Goal: Task Accomplishment & Management: Use online tool/utility

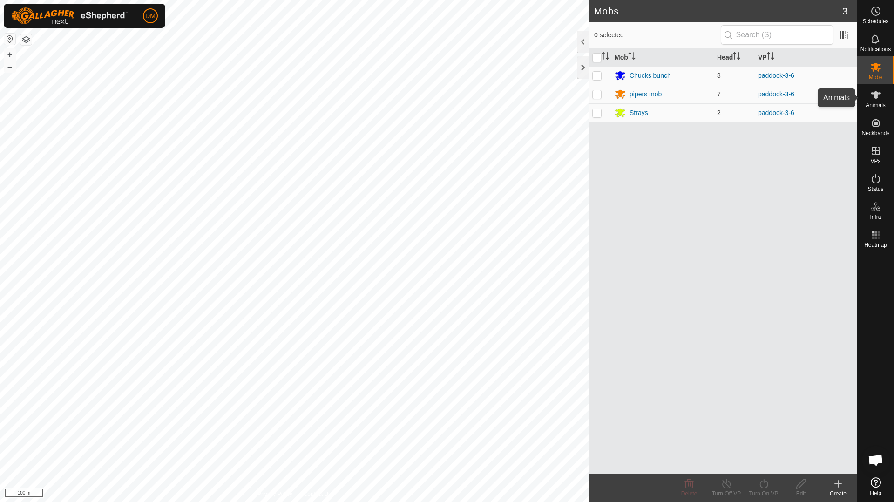
click at [876, 104] on span "Animals" at bounding box center [875, 105] width 20 height 6
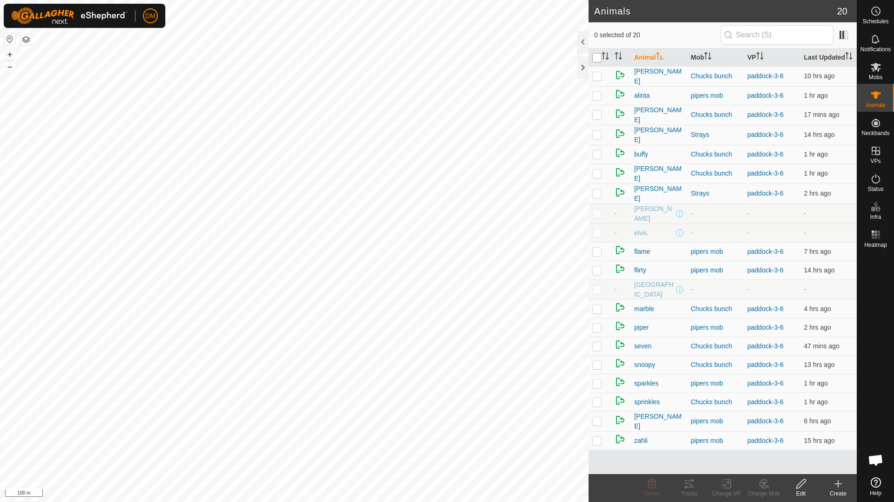
click at [594, 61] on input "checkbox" at bounding box center [596, 57] width 9 height 9
checkbox input "true"
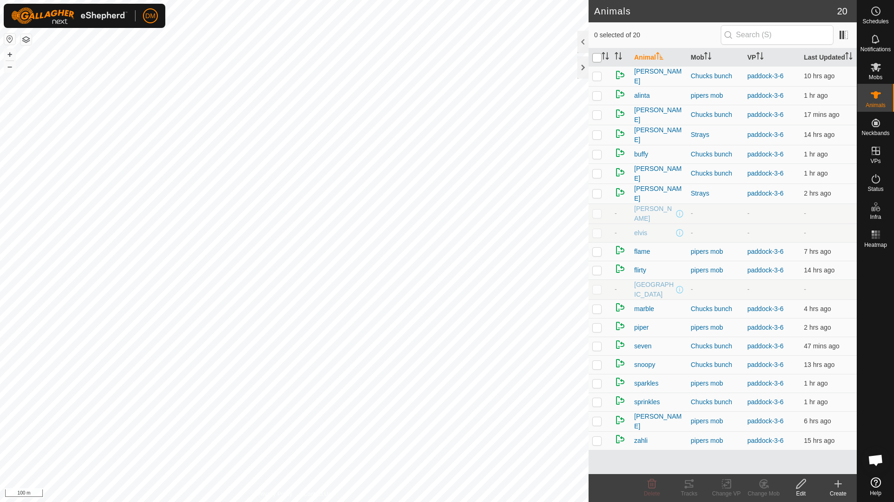
checkbox input "true"
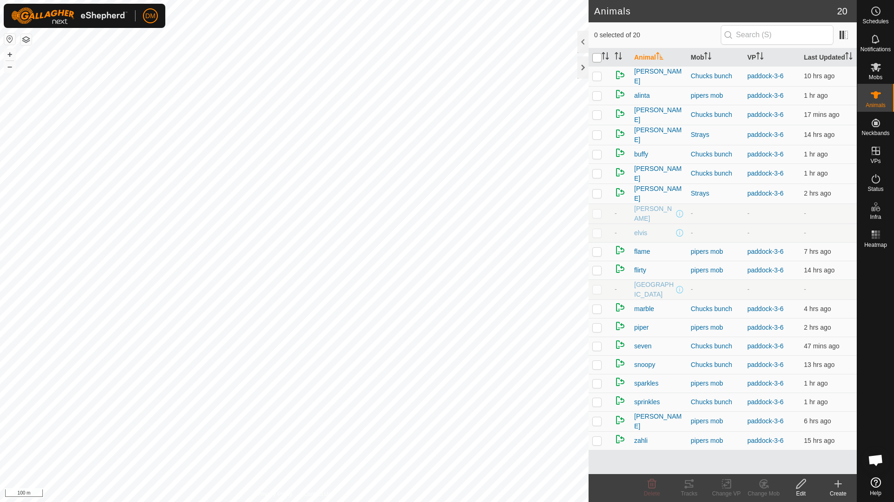
checkbox input "true"
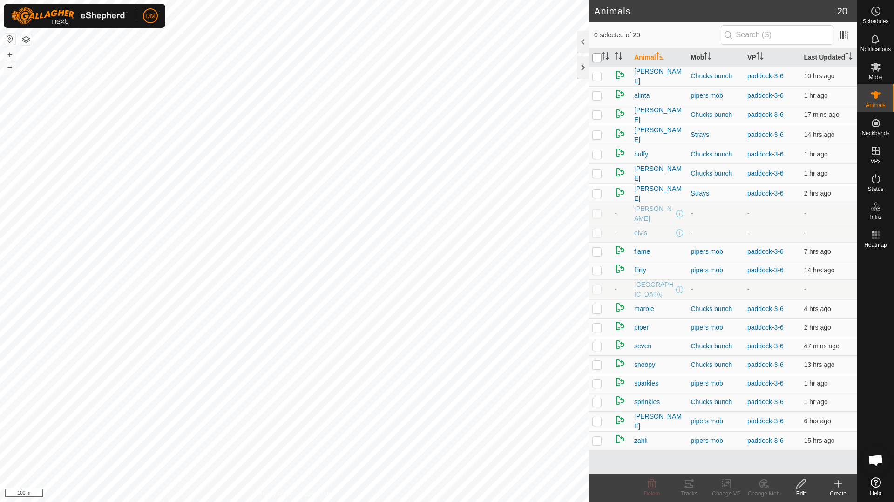
checkbox input "true"
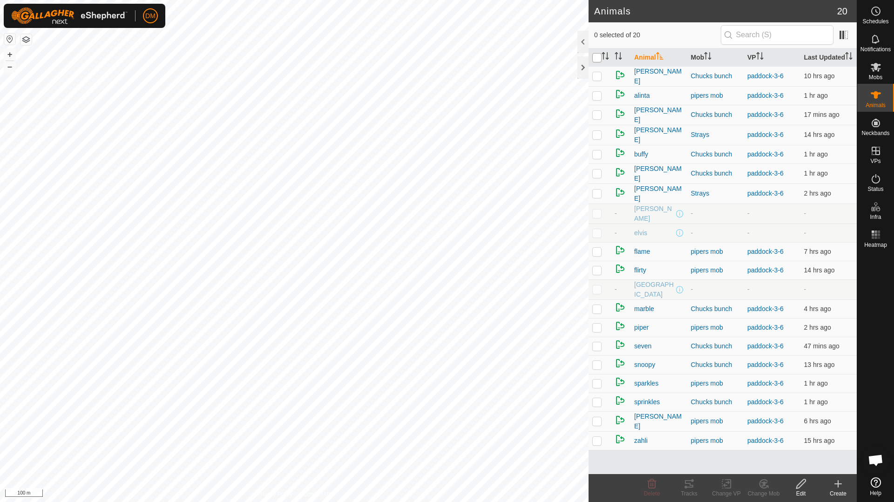
checkbox input "true"
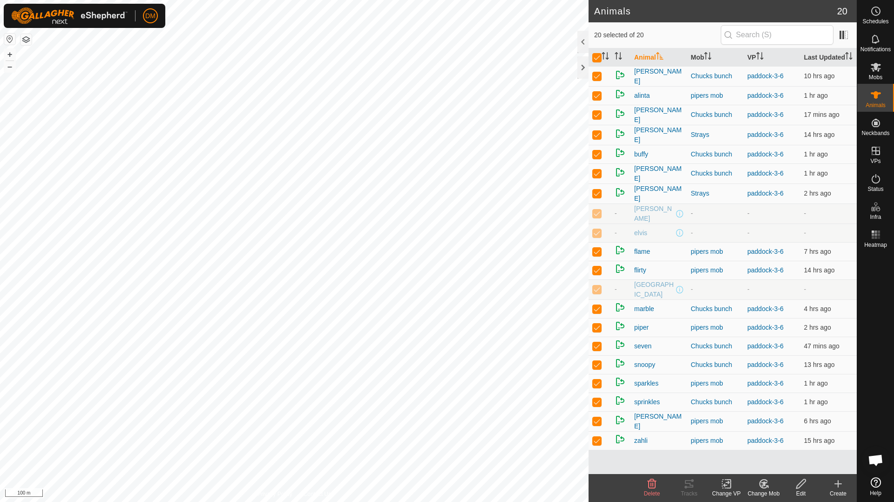
click at [596, 213] on p-checkbox at bounding box center [596, 212] width 9 height 7
checkbox input "false"
click at [599, 235] on p-checkbox at bounding box center [596, 232] width 9 height 7
checkbox input "false"
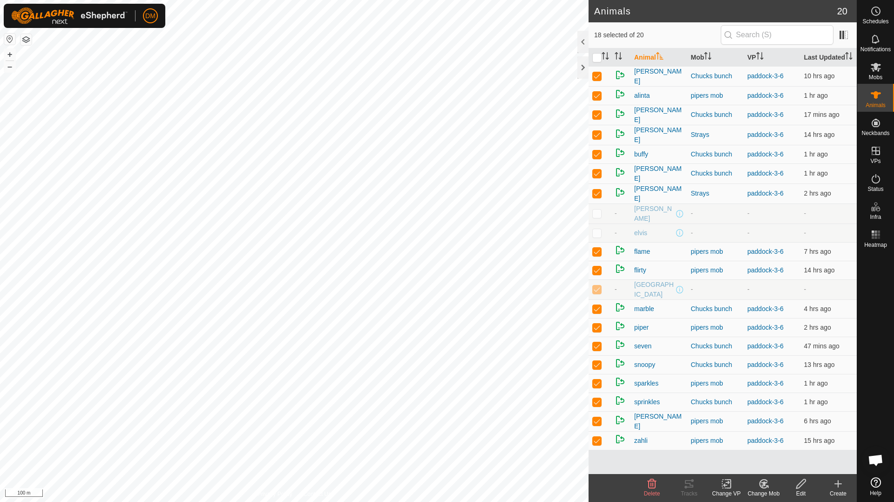
click at [597, 289] on p-checkbox at bounding box center [596, 288] width 9 height 7
checkbox input "false"
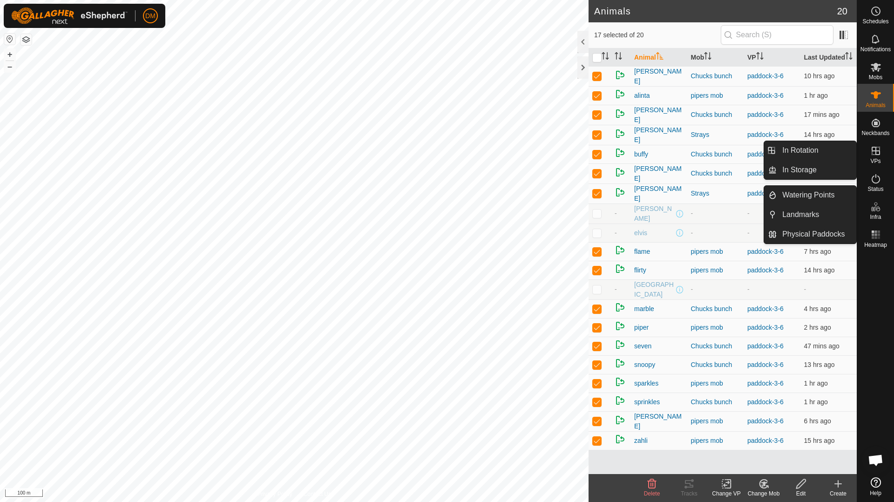
click at [878, 152] on icon at bounding box center [875, 150] width 11 height 11
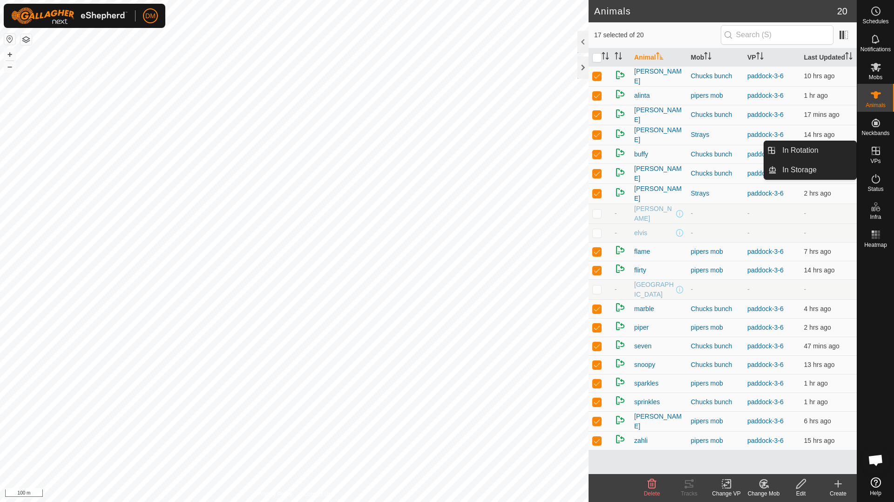
click at [878, 152] on icon at bounding box center [875, 150] width 11 height 11
click at [808, 155] on link "In Rotation" at bounding box center [816, 150] width 80 height 19
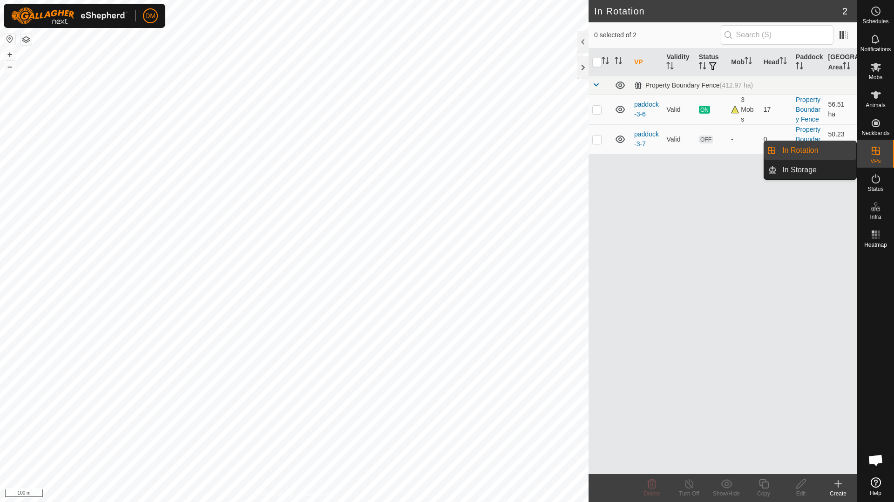
click at [805, 149] on link "In Rotation" at bounding box center [816, 150] width 80 height 19
click at [644, 135] on link "paddock-3-7" at bounding box center [646, 138] width 25 height 17
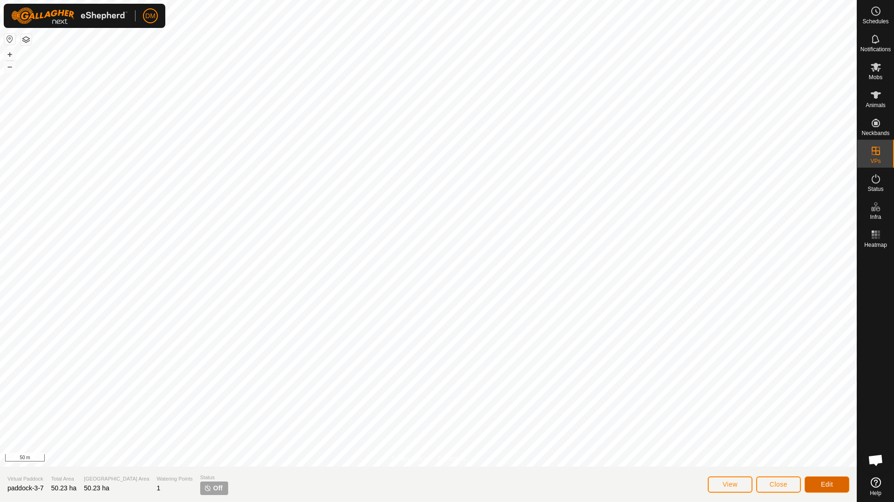
click at [822, 485] on span "Edit" at bounding box center [827, 483] width 12 height 7
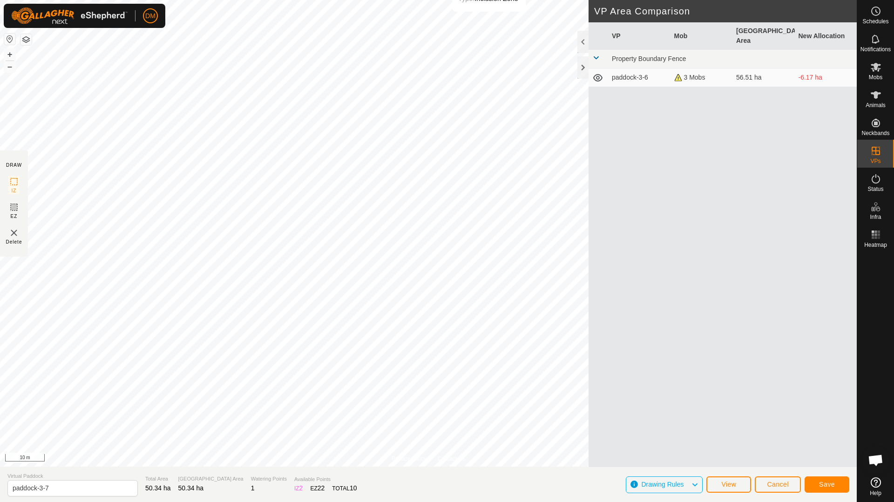
click at [485, 0] on html "DM Schedules Notifications Mobs Animals Neckbands VPs Status Infra Heatmap Help…" at bounding box center [447, 251] width 894 height 502
click at [515, 490] on div "Privacy Policy Contact Us Main Dam Type: dam Capacity: 230000L Water Level: 25%…" at bounding box center [428, 251] width 856 height 502
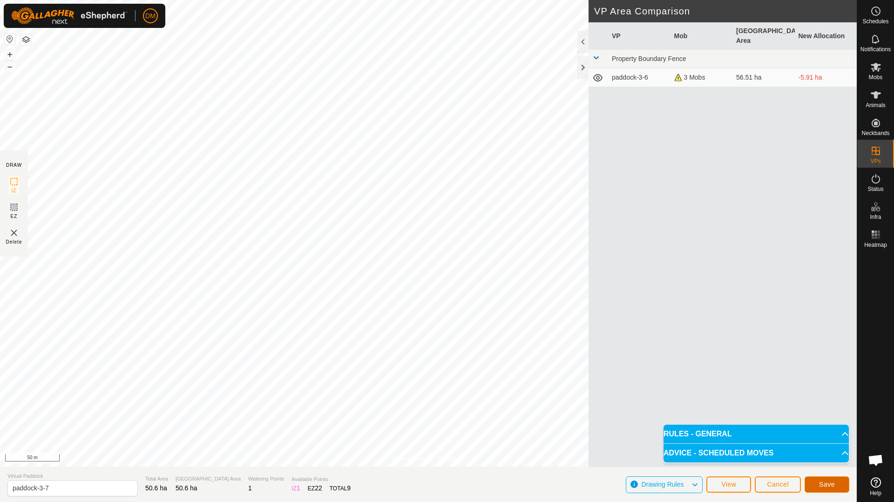
click at [822, 485] on span "Save" at bounding box center [827, 483] width 16 height 7
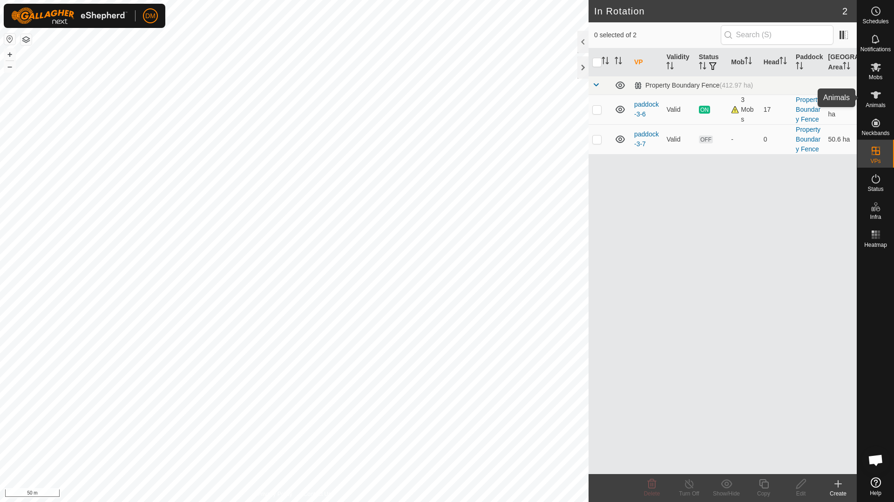
click at [868, 100] on es-animals-svg-icon at bounding box center [875, 94] width 17 height 15
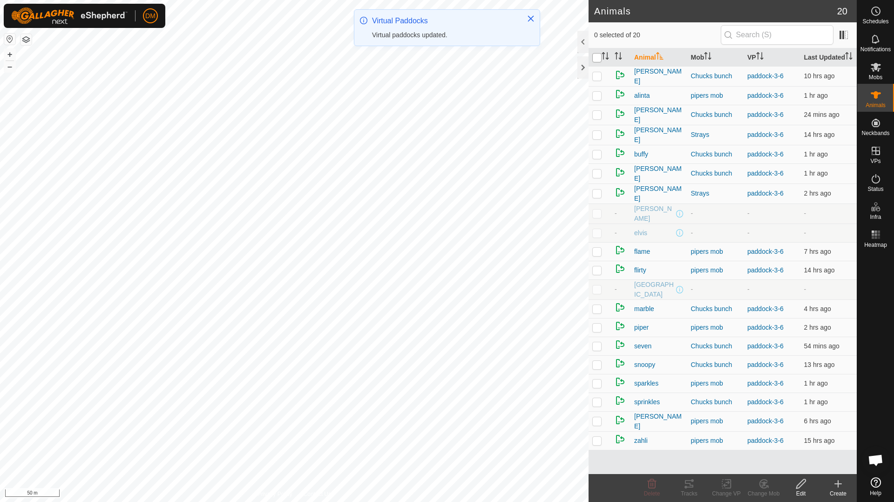
click at [595, 62] on input "checkbox" at bounding box center [596, 57] width 9 height 9
checkbox input "true"
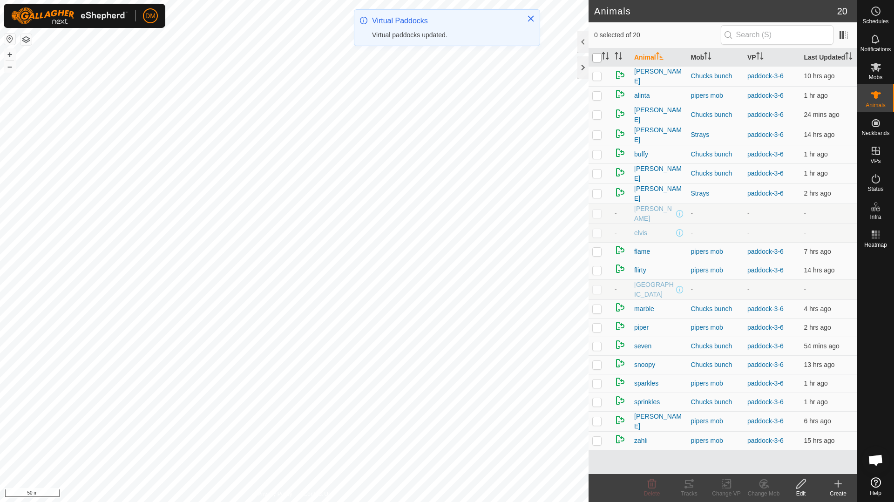
checkbox input "true"
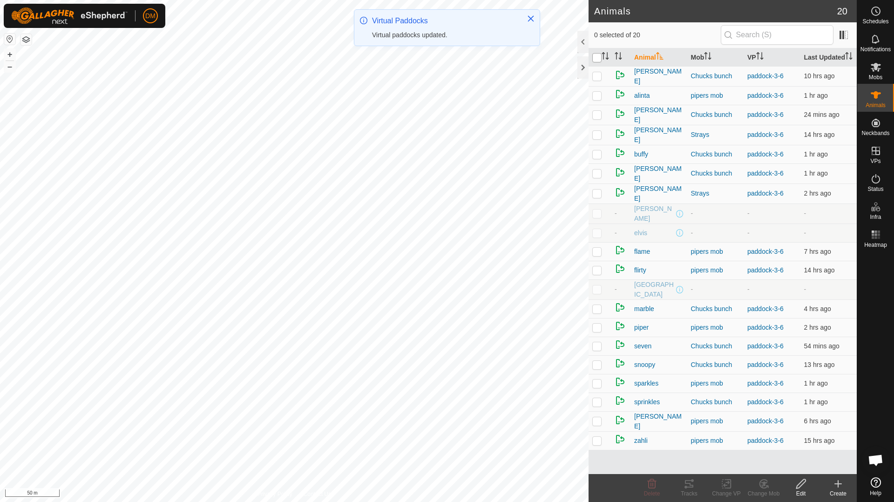
checkbox input "true"
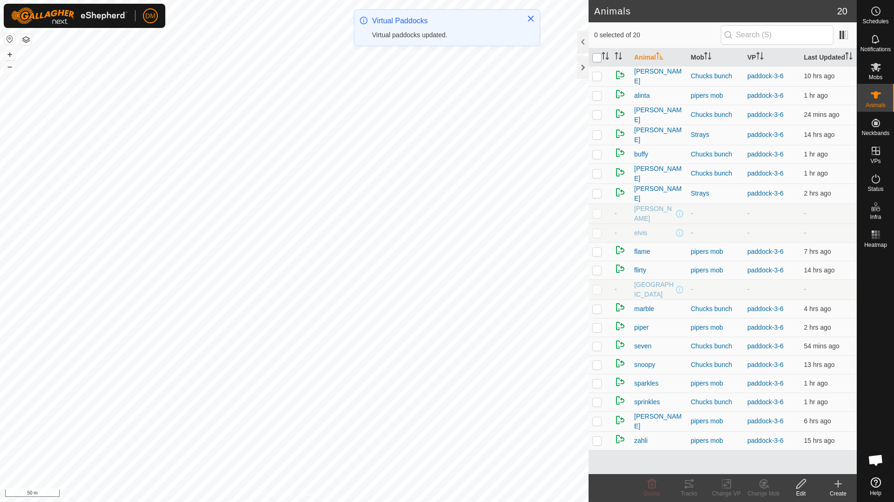
checkbox input "true"
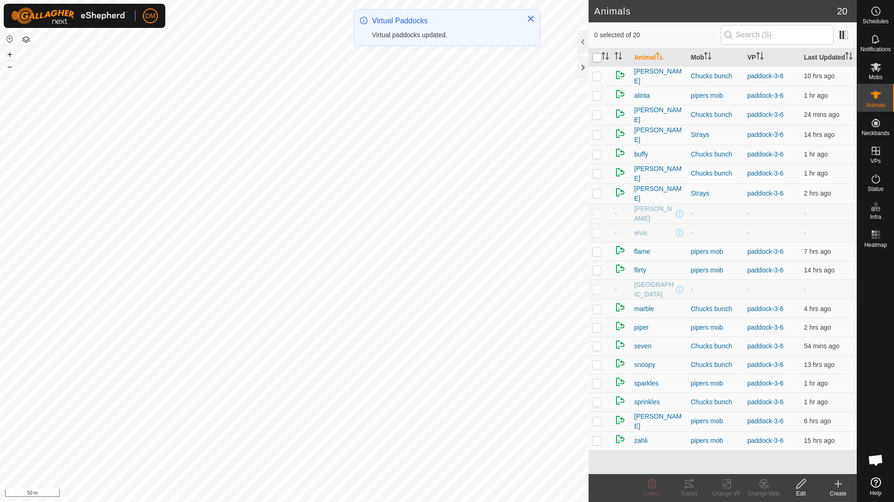
checkbox input "true"
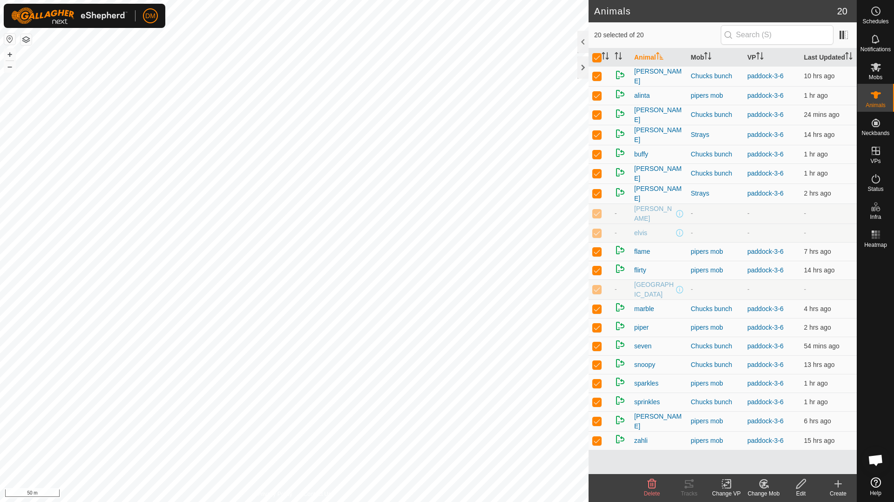
click at [596, 217] on p-checkbox at bounding box center [596, 212] width 9 height 7
checkbox input "false"
click at [599, 236] on p-checkbox at bounding box center [596, 232] width 9 height 7
checkbox input "false"
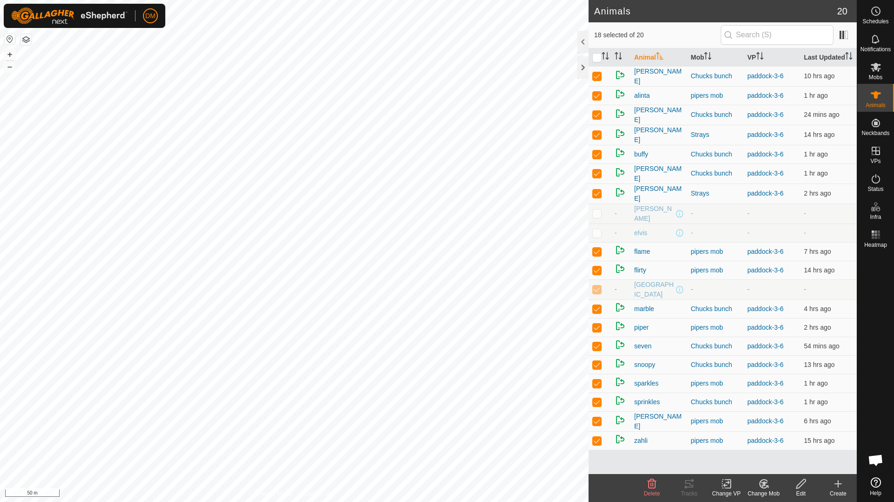
click at [599, 290] on p-checkbox at bounding box center [596, 288] width 9 height 7
checkbox input "false"
click at [726, 484] on icon at bounding box center [726, 483] width 12 height 11
click at [752, 444] on link "Choose VP..." at bounding box center [754, 443] width 92 height 19
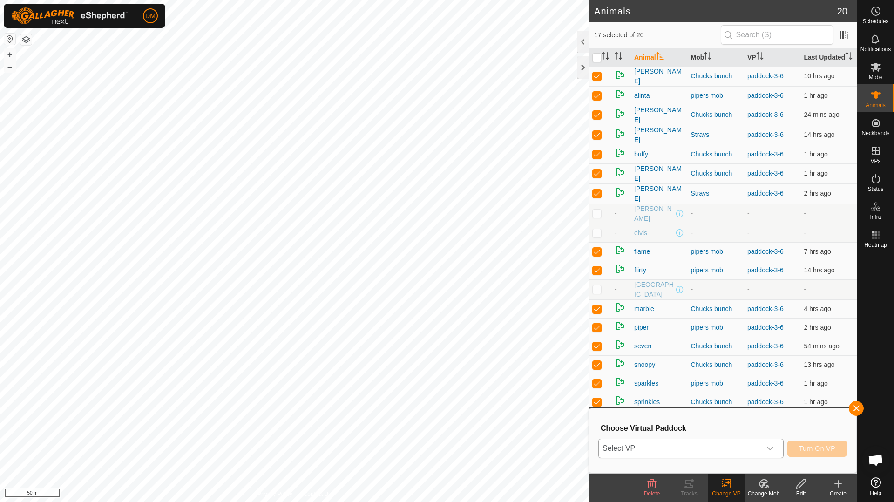
click at [700, 448] on span "Select VP" at bounding box center [680, 448] width 162 height 19
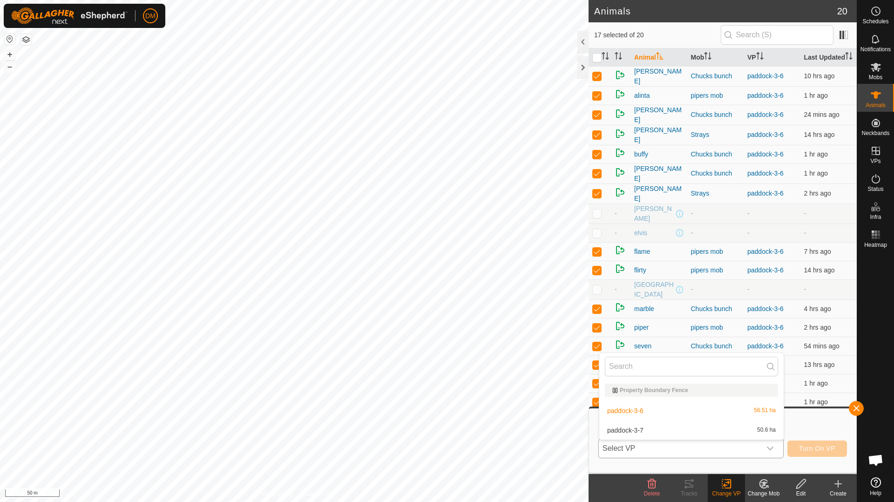
click at [642, 430] on li "paddock-3-7 50.6 ha" at bounding box center [691, 430] width 184 height 19
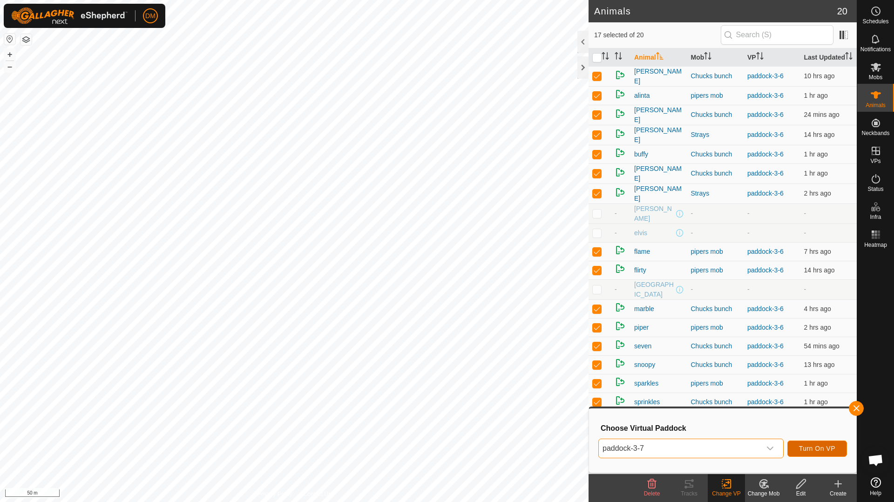
click at [823, 448] on span "Turn On VP" at bounding box center [817, 447] width 36 height 7
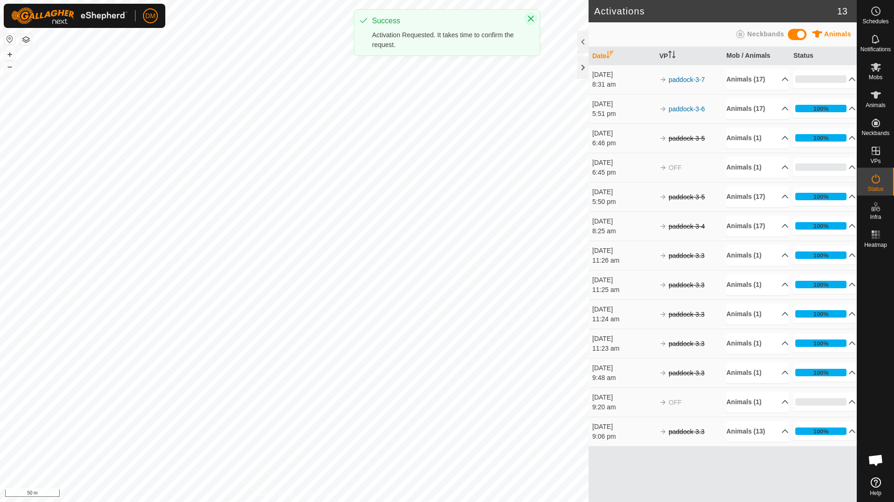
click at [532, 19] on icon "Close" at bounding box center [530, 18] width 7 height 7
